Goal: Transaction & Acquisition: Obtain resource

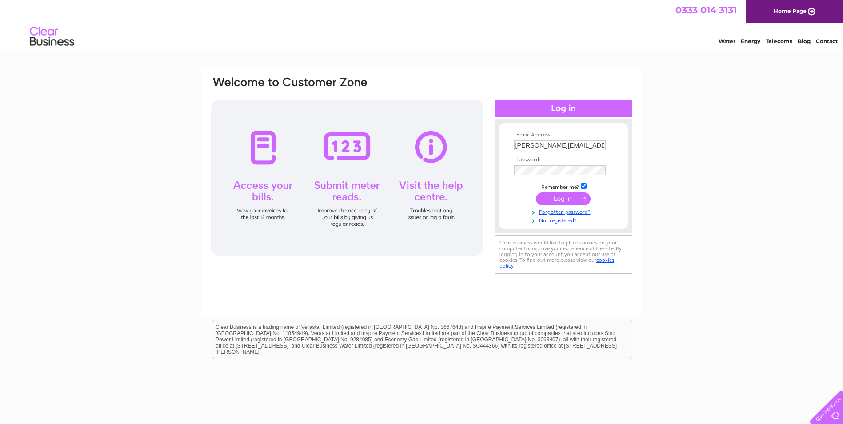
click at [565, 201] on input "submit" at bounding box center [563, 198] width 55 height 12
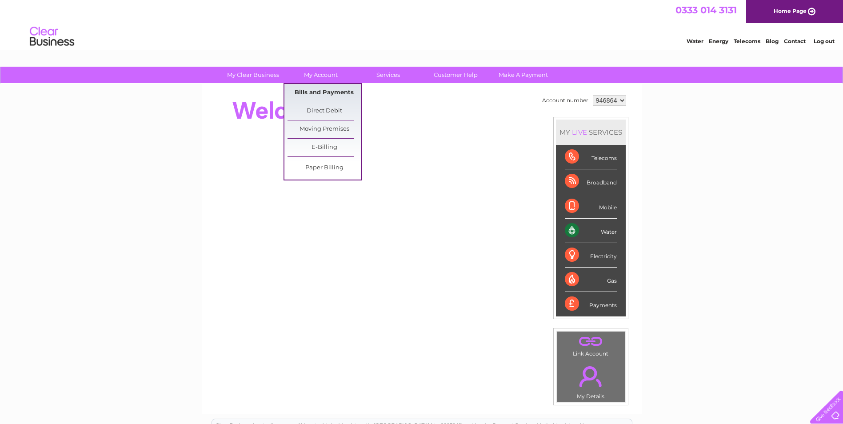
click at [305, 91] on link "Bills and Payments" at bounding box center [323, 93] width 73 height 18
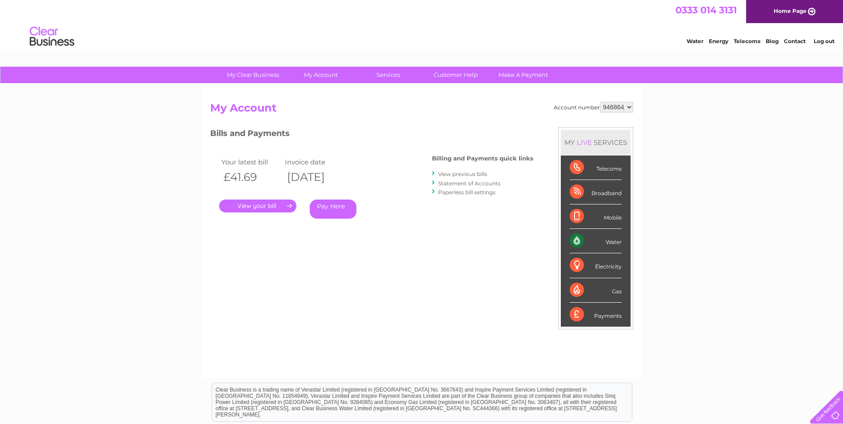
click at [270, 203] on link "." at bounding box center [257, 205] width 77 height 13
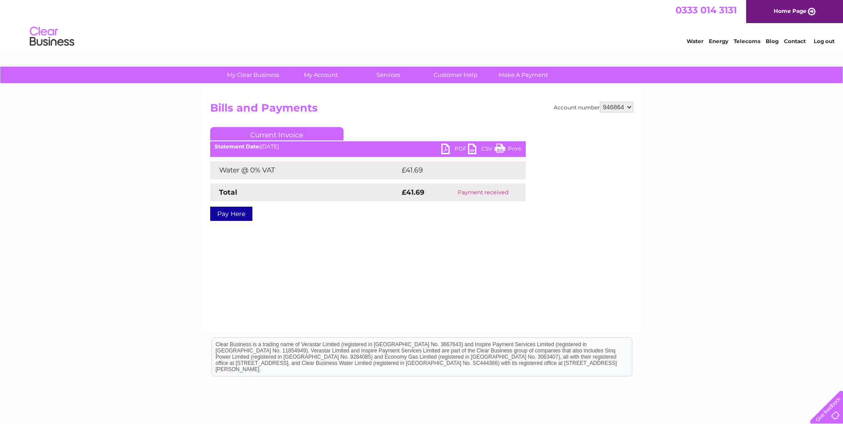
click at [458, 148] on link "PDF" at bounding box center [454, 149] width 27 height 13
click at [826, 42] on link "Log out" at bounding box center [823, 41] width 21 height 7
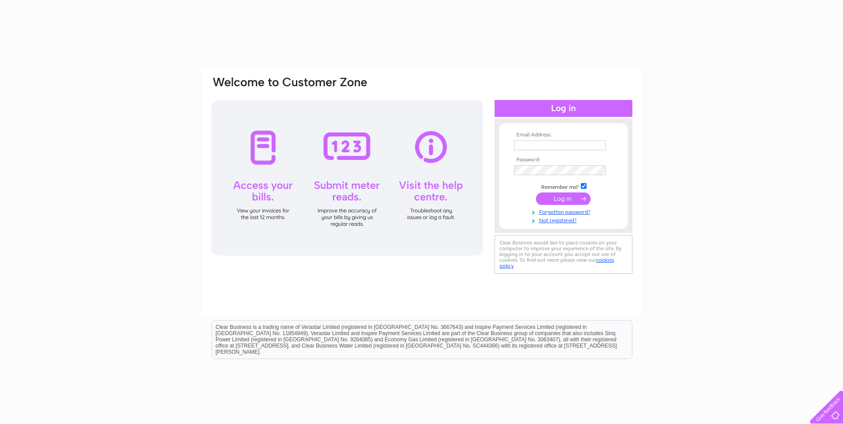
type input "[PERSON_NAME][EMAIL_ADDRESS][PERSON_NAME][DOMAIN_NAME]"
